Goal: Task Accomplishment & Management: Manage account settings

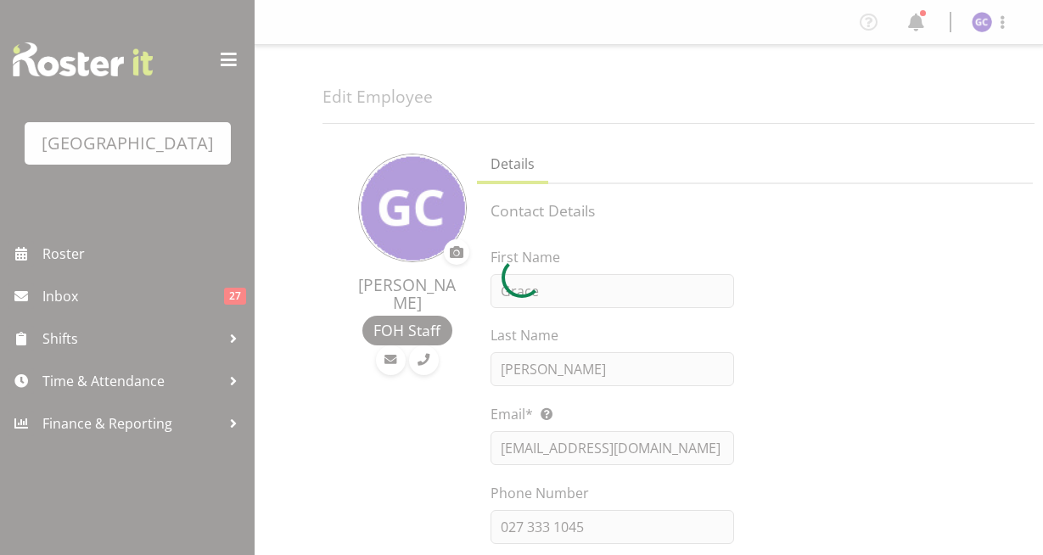
select select "shift"
select select "TimelineWeek"
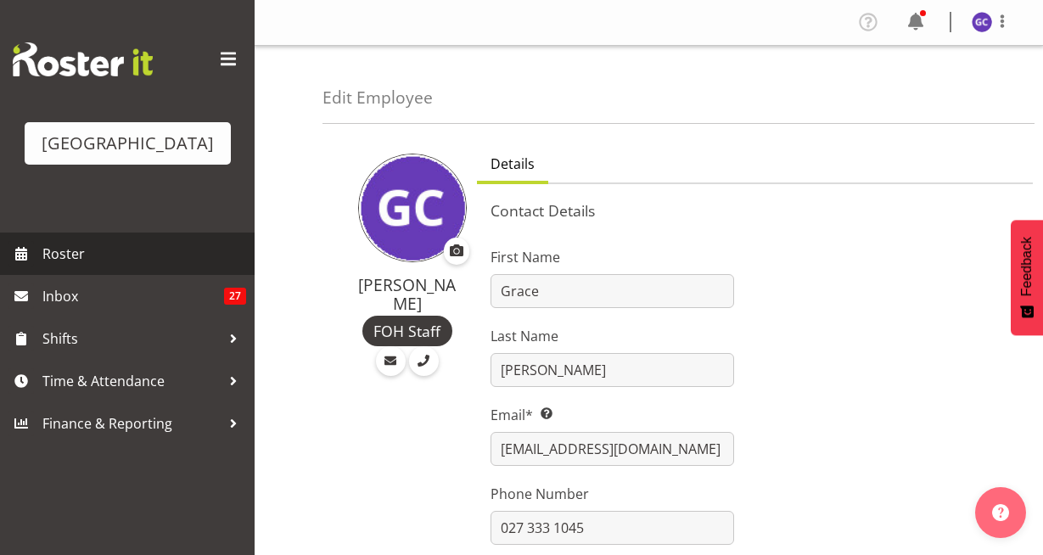
click at [54, 266] on span "Roster" at bounding box center [144, 253] width 204 height 25
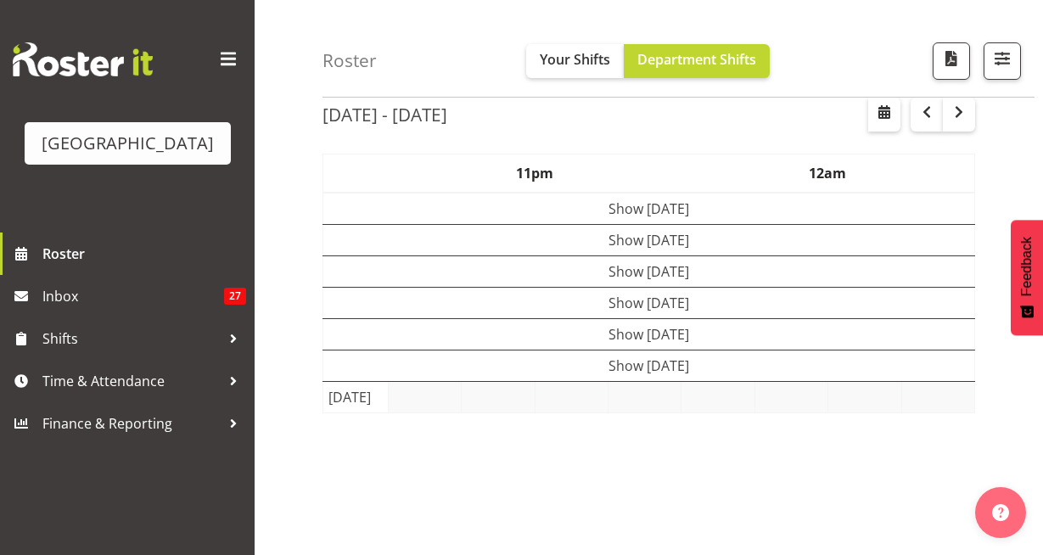
scroll to position [81, 0]
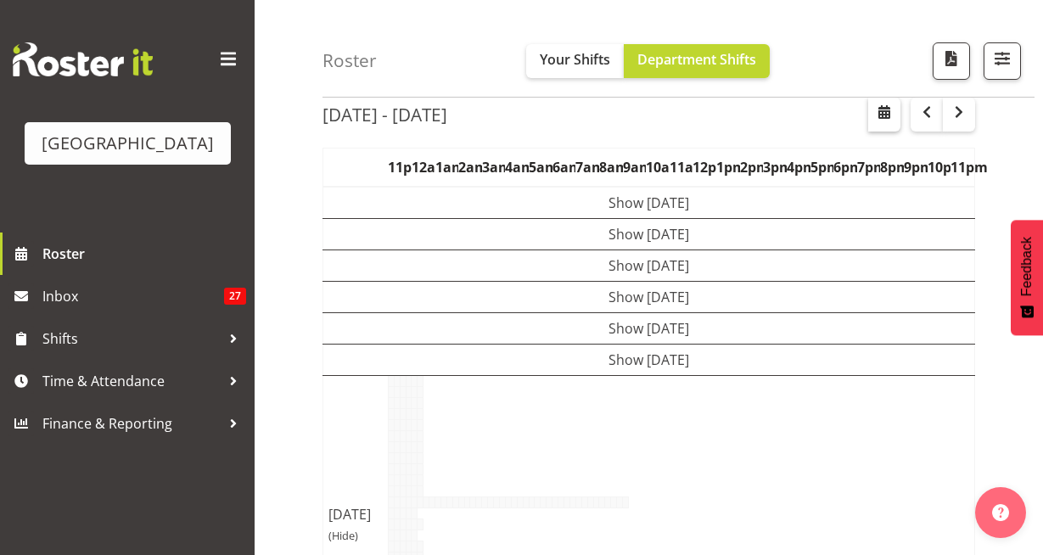
scroll to position [279, 0]
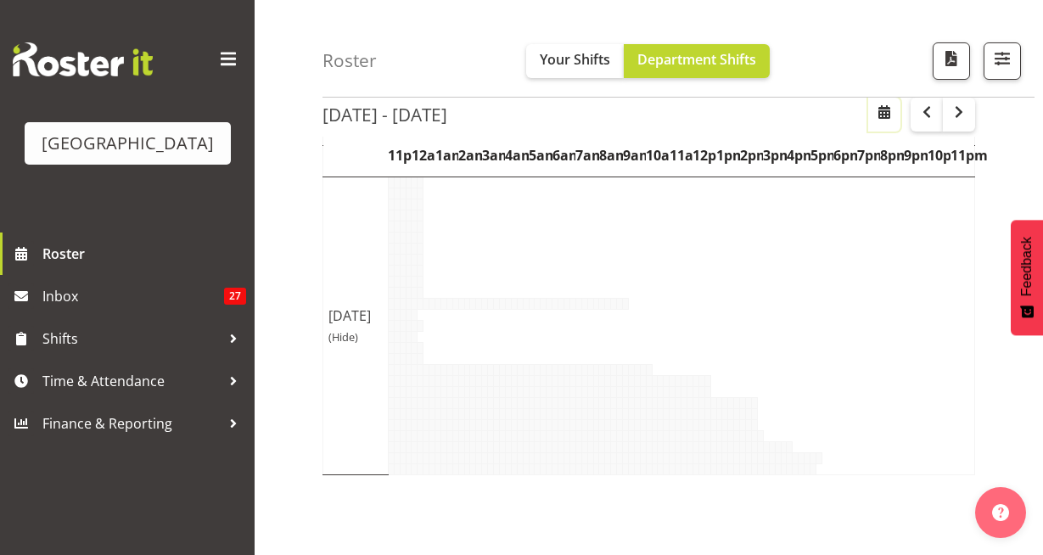
click at [886, 118] on span "button" at bounding box center [884, 112] width 20 height 20
select select "8"
select select "2025"
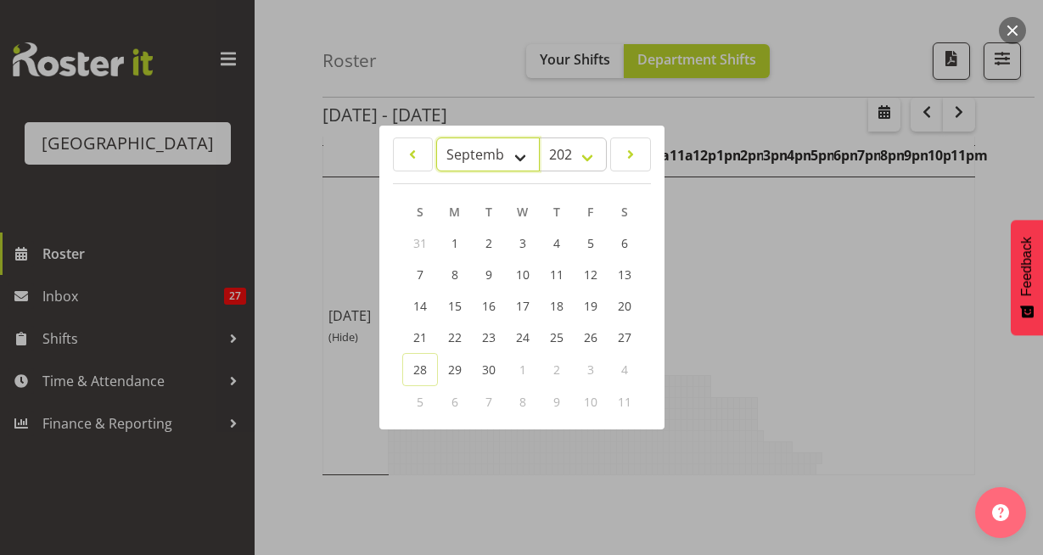
click at [518, 154] on select "January February March April May June July August September October November De…" at bounding box center [488, 154] width 104 height 34
select select "9"
click at [436, 137] on select "January February March April May June July August September October November De…" at bounding box center [488, 154] width 104 height 34
click at [783, 180] on div at bounding box center [521, 277] width 1043 height 555
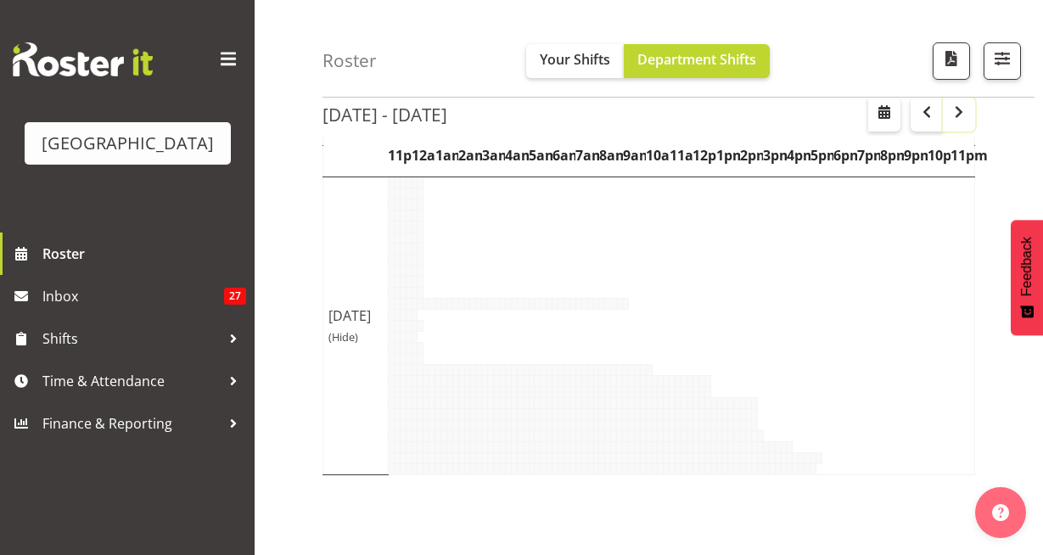
click at [961, 114] on span "button" at bounding box center [959, 112] width 20 height 20
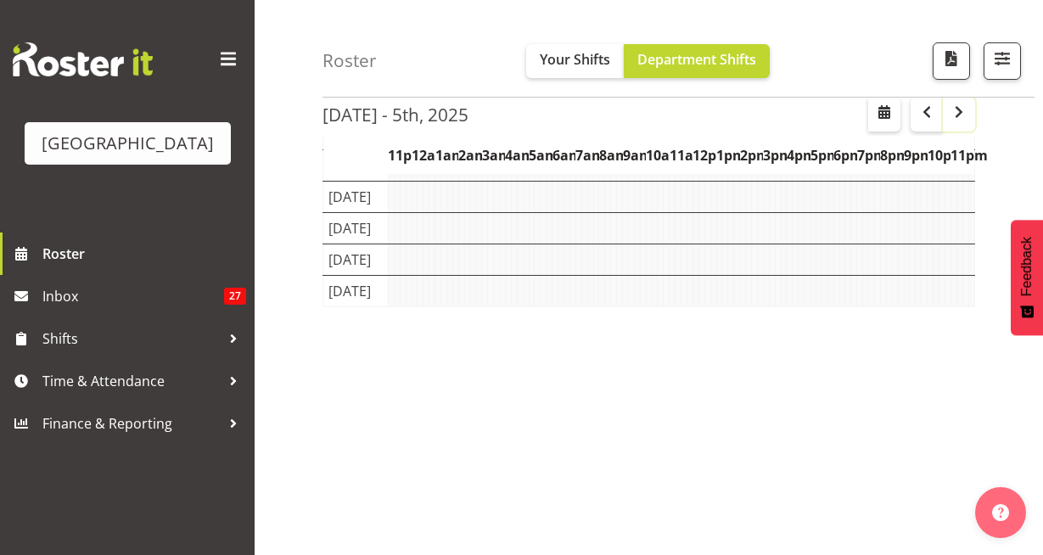
scroll to position [171, 0]
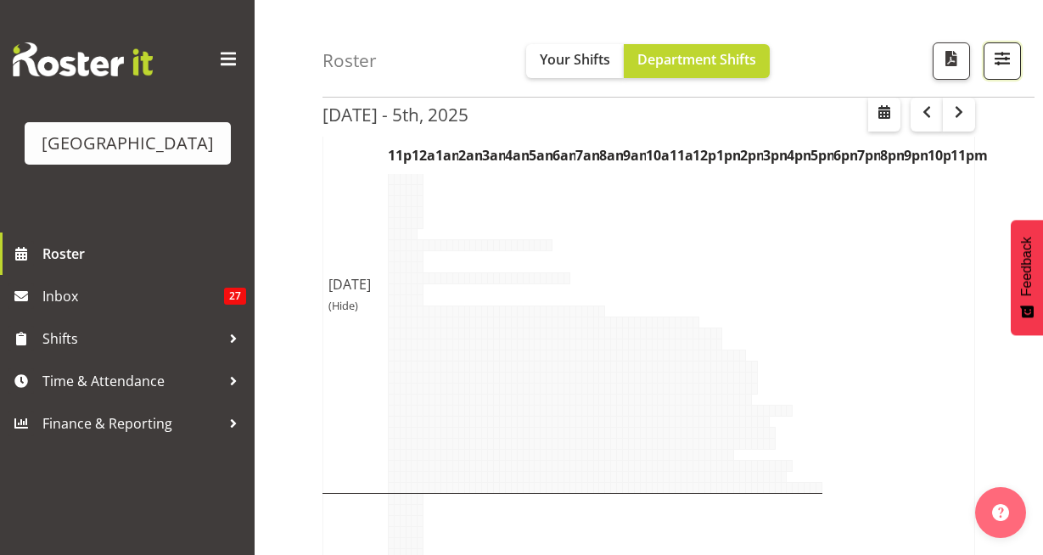
click at [997, 59] on span "button" at bounding box center [1002, 59] width 22 height 22
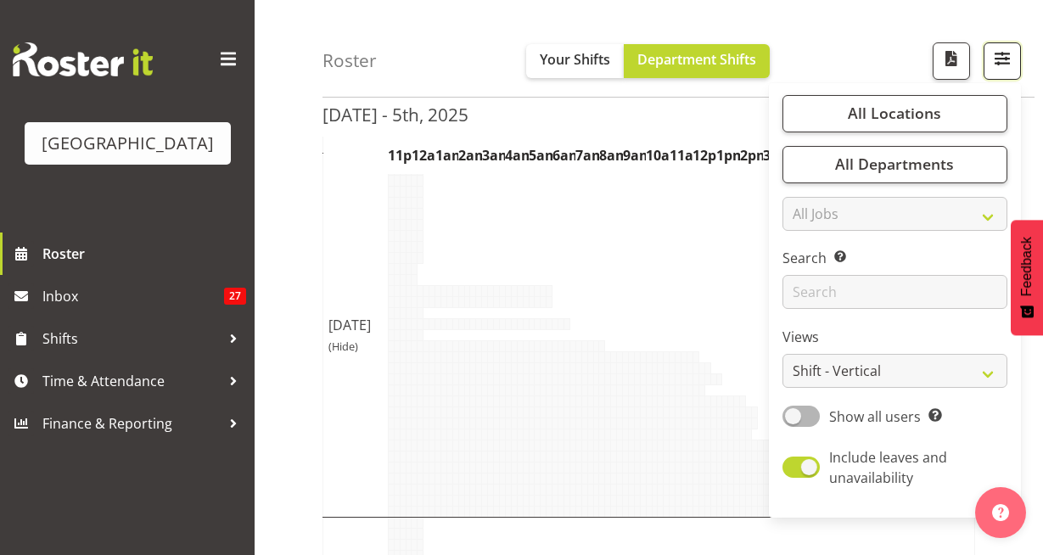
scroll to position [522, 0]
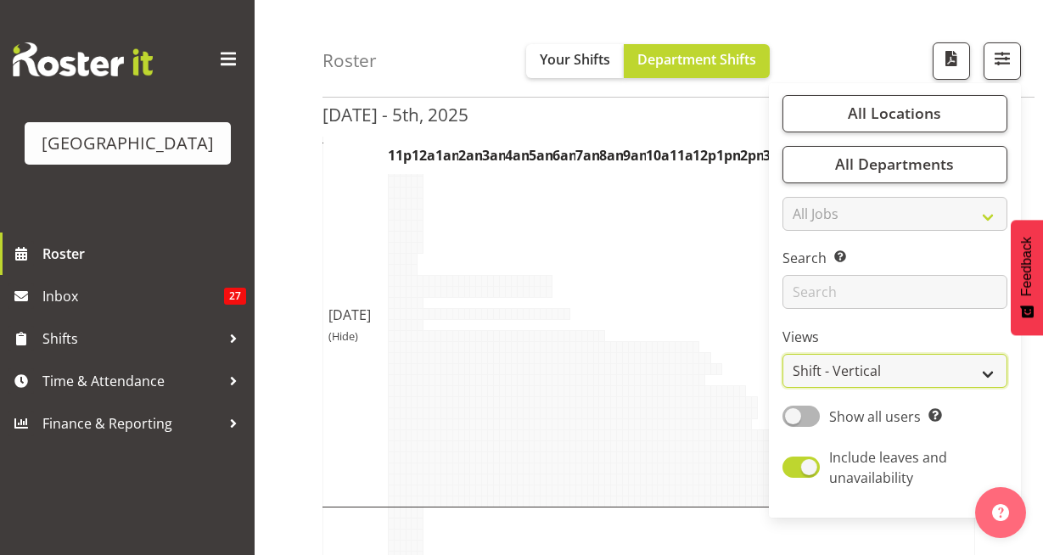
click at [988, 375] on select "Staff Role Shift - Horizontal Shift - Vertical Staff - Location" at bounding box center [894, 372] width 225 height 34
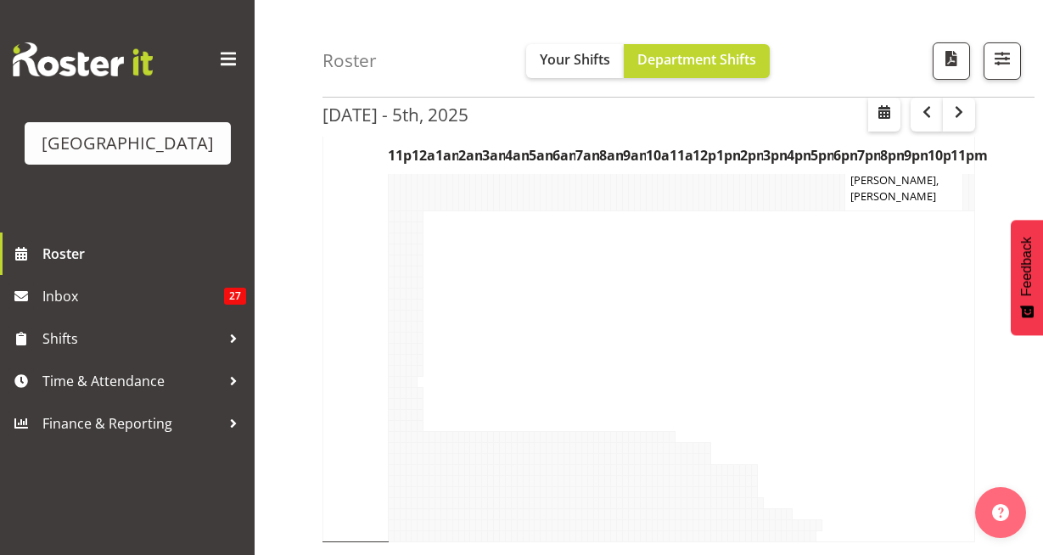
scroll to position [4638, 0]
